Goal: Information Seeking & Learning: Learn about a topic

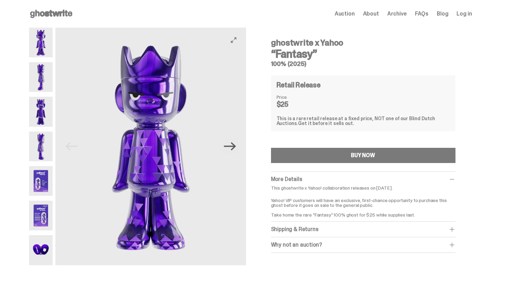
click at [232, 148] on icon "Next" at bounding box center [230, 146] width 12 height 12
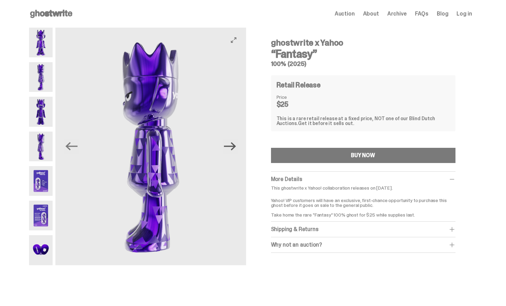
click at [232, 148] on icon "Next" at bounding box center [230, 146] width 12 height 12
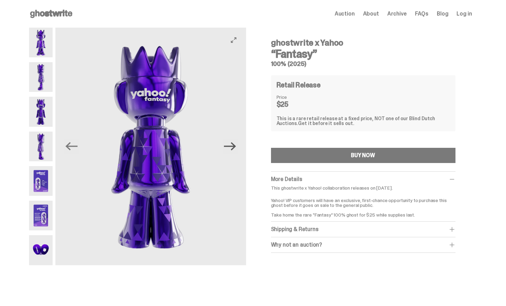
click at [232, 148] on icon "Next" at bounding box center [230, 146] width 12 height 12
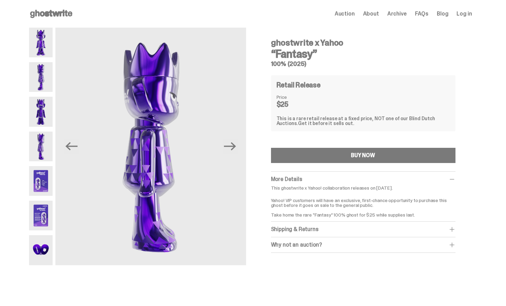
click at [58, 15] on use at bounding box center [51, 14] width 42 height 8
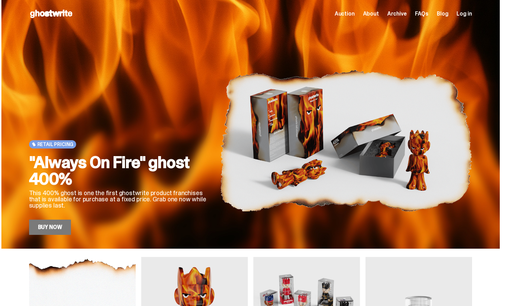
click at [373, 14] on span "About" at bounding box center [371, 14] width 16 height 6
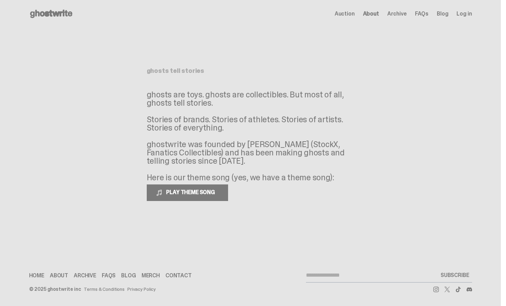
click at [422, 12] on span "FAQs" at bounding box center [421, 14] width 13 height 6
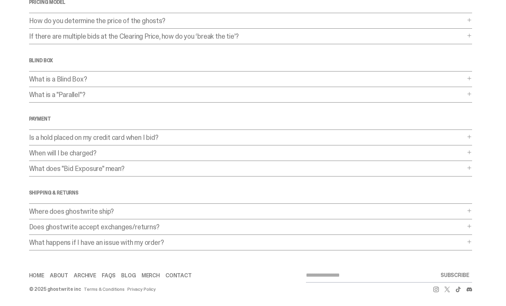
scroll to position [140, 0]
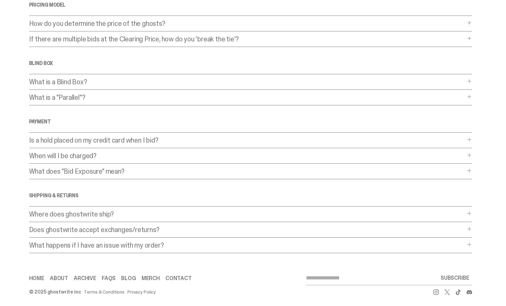
click at [139, 147] on div "Is a hold placed on my credit card when I bid? Is a hold placed on my credit ca…" at bounding box center [250, 142] width 443 height 11
